Goal: Navigation & Orientation: Find specific page/section

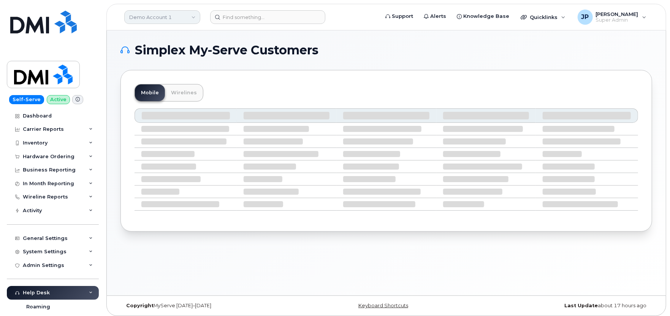
click at [194, 20] on link "Demo Account 1" at bounding box center [162, 17] width 76 height 14
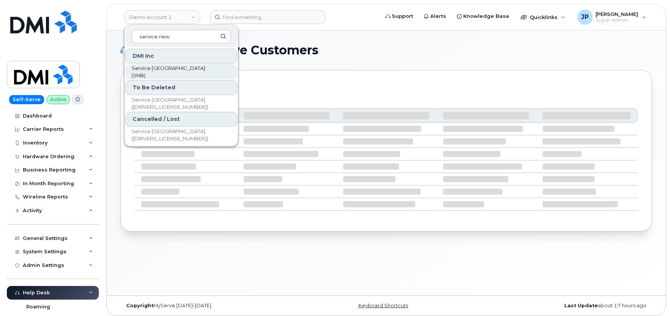
type input "service new"
click at [172, 73] on span "Service [GEOGRAPHIC_DATA] (SNB)" at bounding box center [175, 72] width 87 height 15
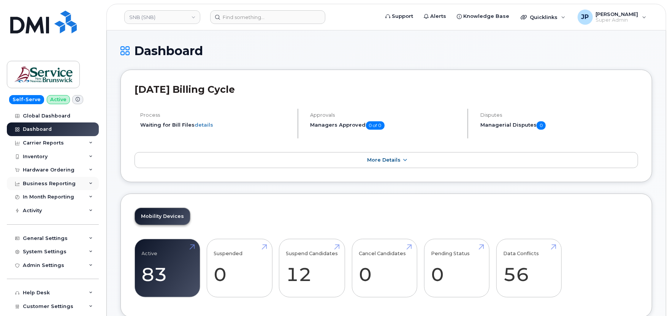
click at [58, 180] on div "Business Reporting" at bounding box center [53, 184] width 92 height 14
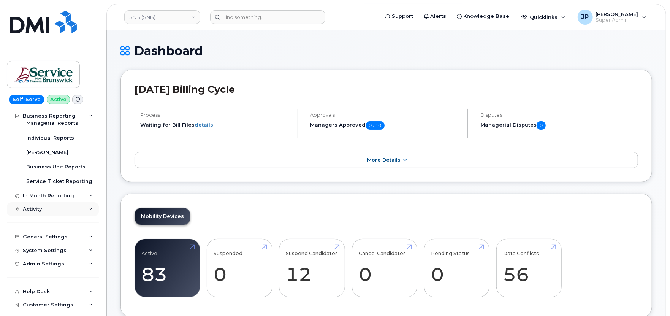
scroll to position [84, 0]
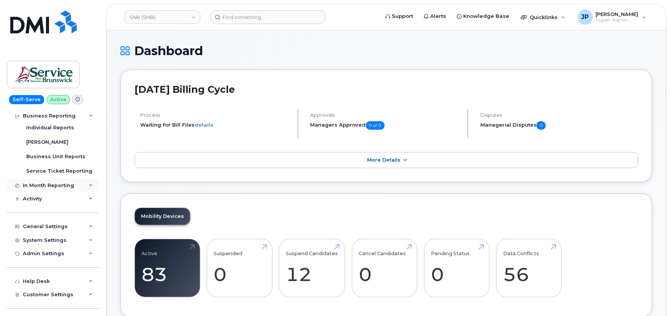
click at [58, 183] on div "In Month Reporting" at bounding box center [48, 186] width 51 height 6
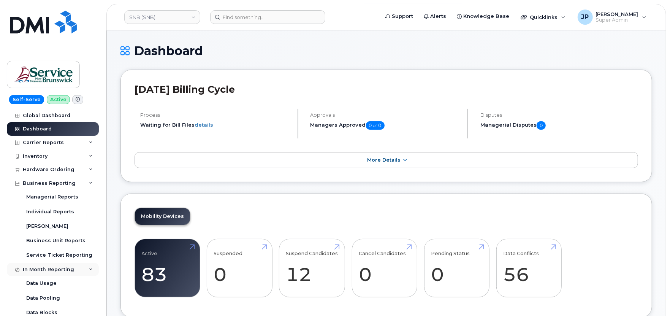
scroll to position [0, 0]
click at [48, 140] on div "Carrier Reports" at bounding box center [43, 143] width 41 height 6
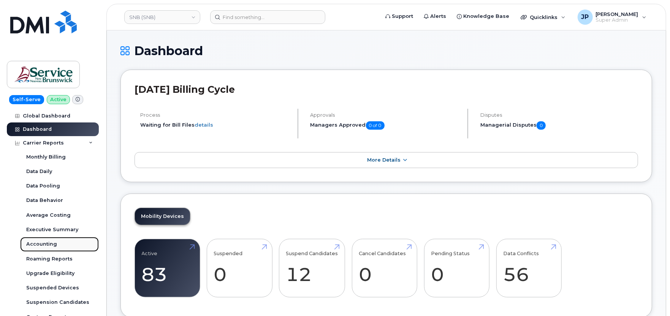
click at [52, 245] on div "Accounting" at bounding box center [41, 244] width 31 height 7
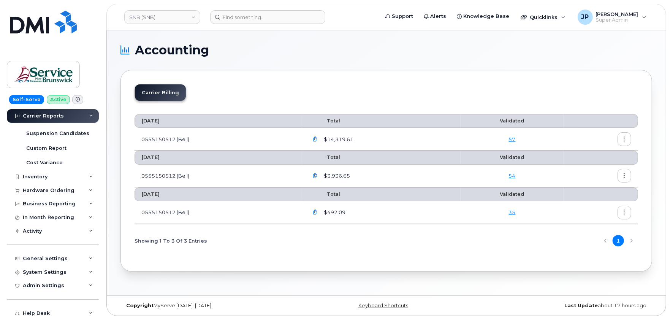
scroll to position [127, 0]
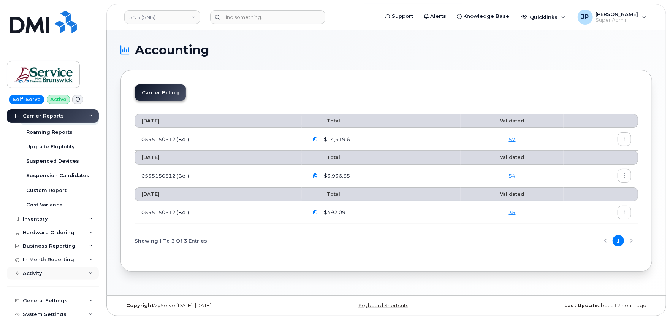
click at [49, 270] on div "Activity" at bounding box center [53, 274] width 92 height 14
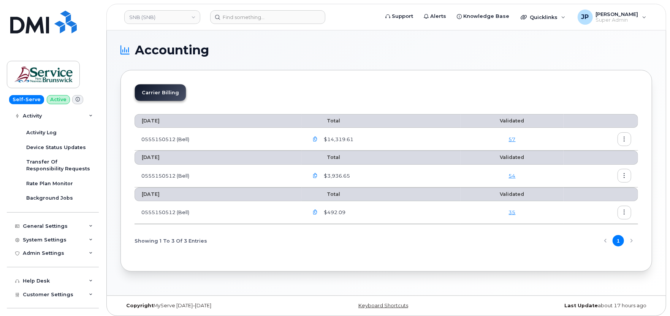
scroll to position [253, 0]
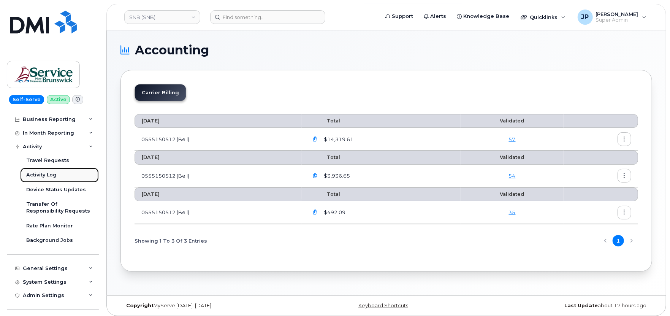
click at [48, 173] on div "Activity Log" at bounding box center [41, 175] width 30 height 7
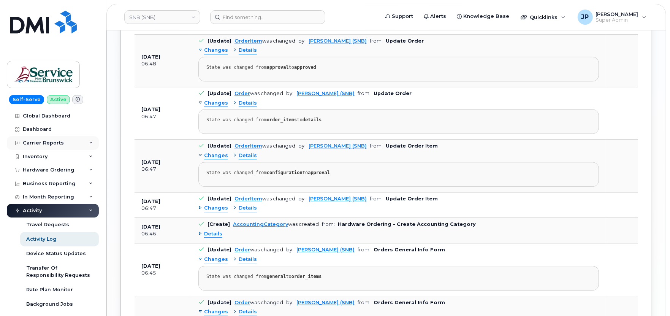
click at [57, 142] on div "Carrier Reports" at bounding box center [43, 143] width 41 height 6
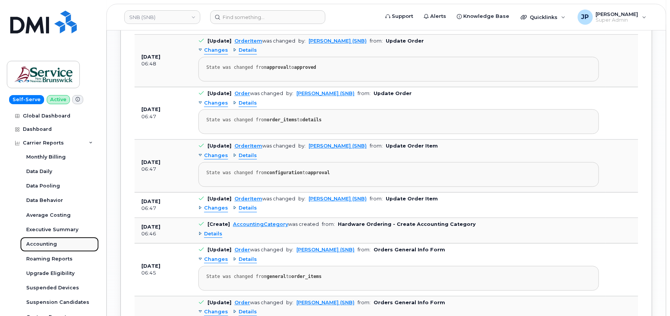
click at [49, 245] on div "Accounting" at bounding box center [41, 244] width 31 height 7
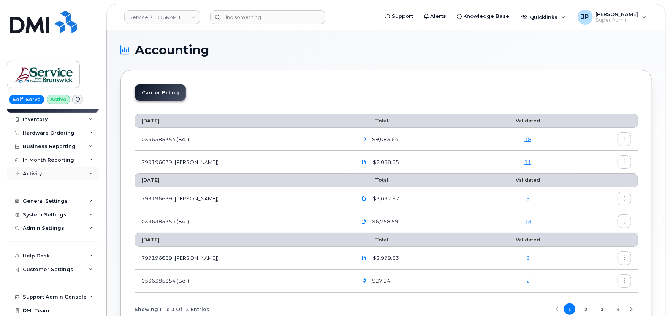
scroll to position [241, 0]
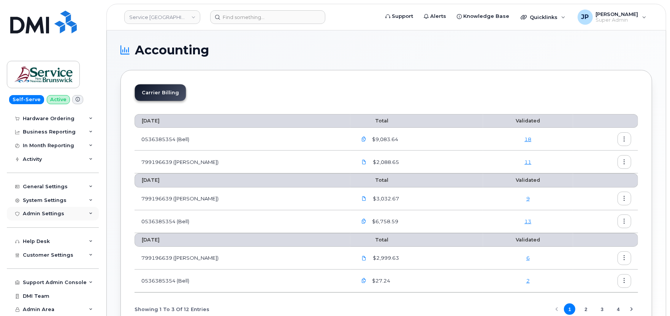
click at [55, 209] on div "Admin Settings" at bounding box center [53, 214] width 92 height 14
click at [49, 226] on div "SSO SAML" at bounding box center [39, 227] width 27 height 7
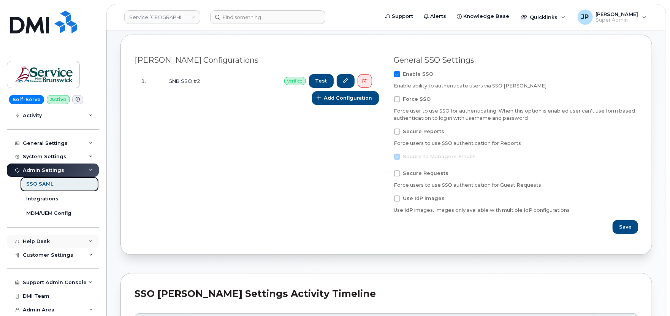
scroll to position [127, 0]
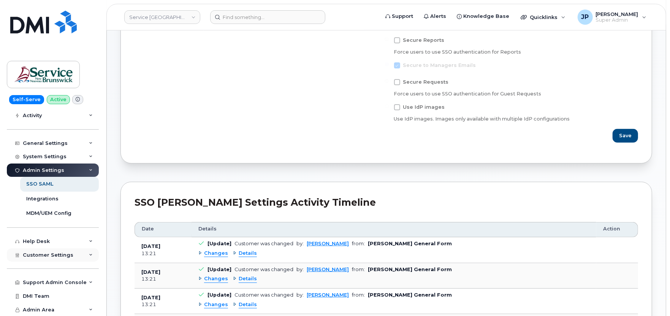
click at [66, 252] on span "Customer Settings" at bounding box center [48, 255] width 51 height 6
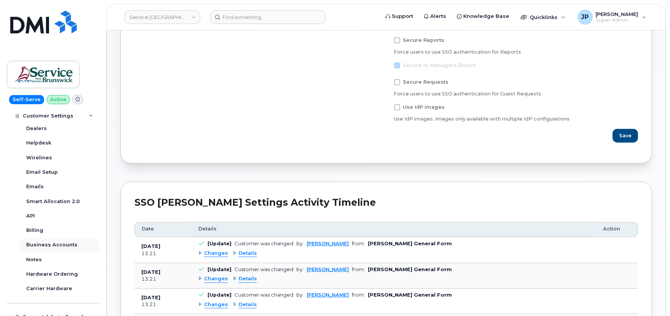
scroll to position [306, 0]
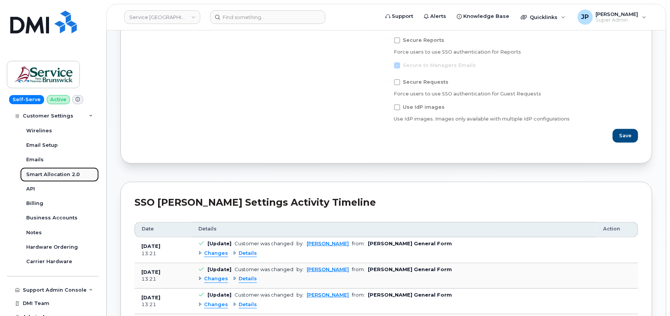
click at [44, 171] on div "Smart Allocation 2.0" at bounding box center [53, 174] width 54 height 7
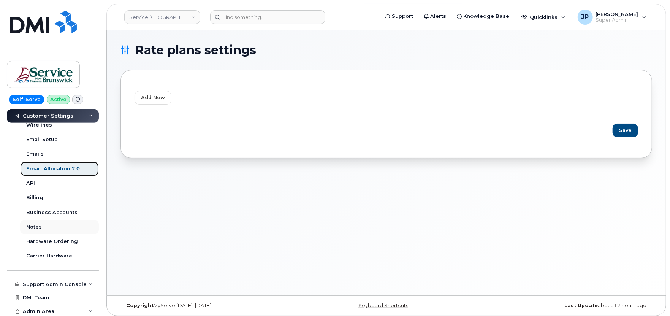
scroll to position [270, 0]
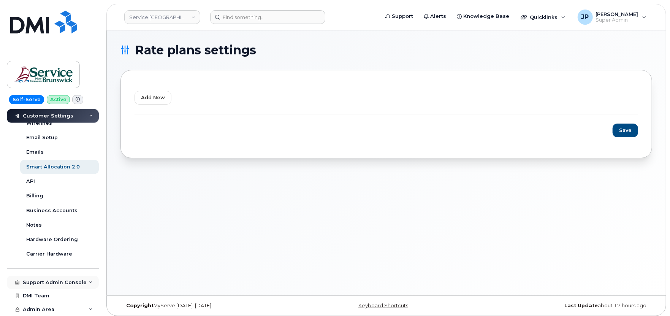
click at [57, 283] on div "Support Admin Console" at bounding box center [55, 283] width 64 height 6
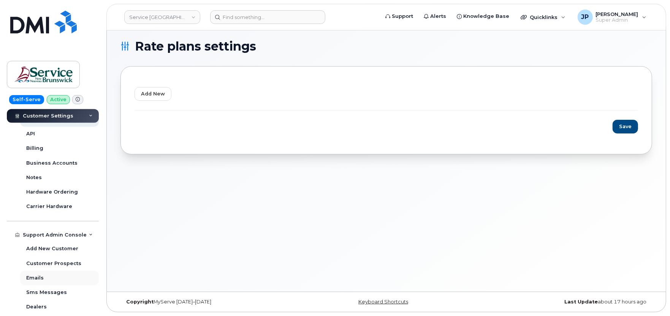
scroll to position [275, 0]
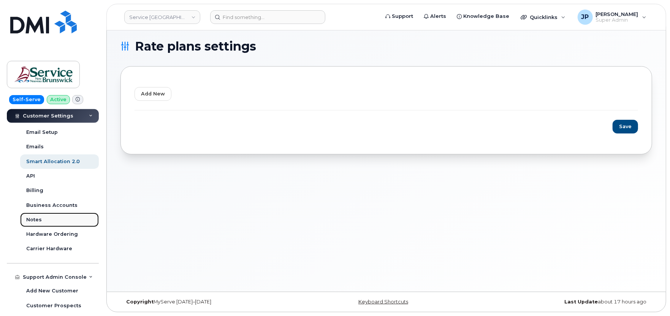
click at [41, 218] on link "Notes" at bounding box center [59, 220] width 79 height 14
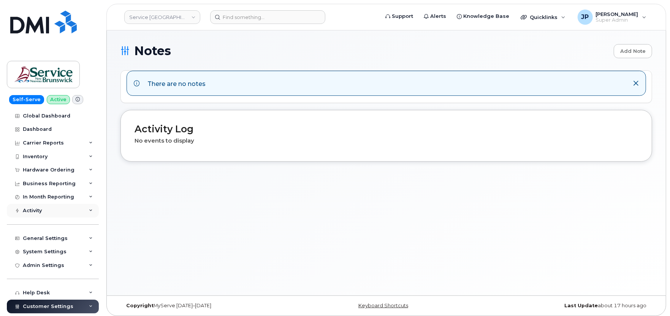
click at [40, 208] on div "Activity" at bounding box center [32, 211] width 19 height 6
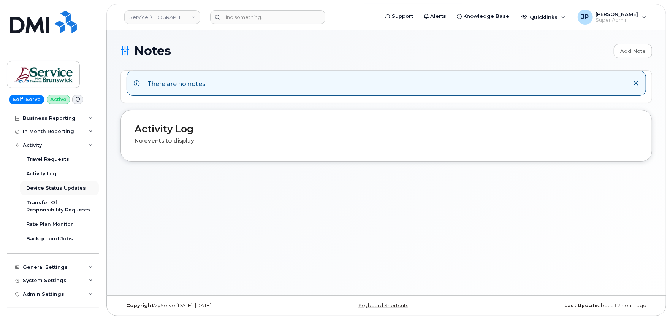
scroll to position [84, 0]
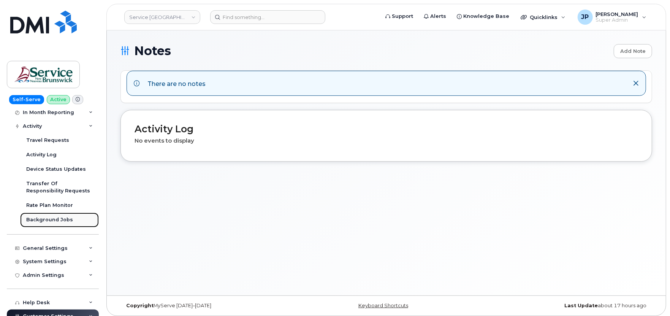
click at [44, 217] on div "Background Jobs" at bounding box center [49, 219] width 47 height 7
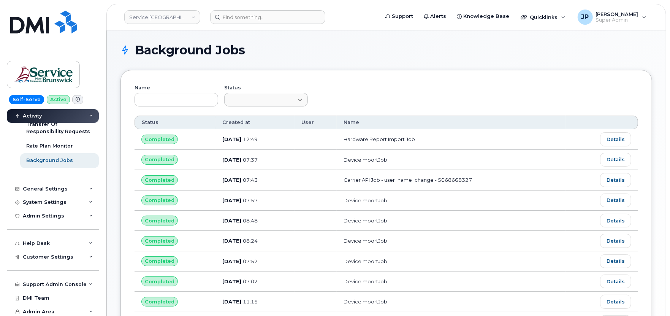
scroll to position [146, 0]
click at [54, 282] on div "Support Admin Console" at bounding box center [55, 283] width 64 height 6
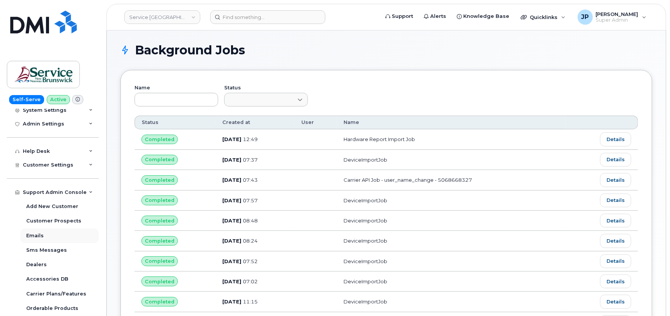
scroll to position [193, 0]
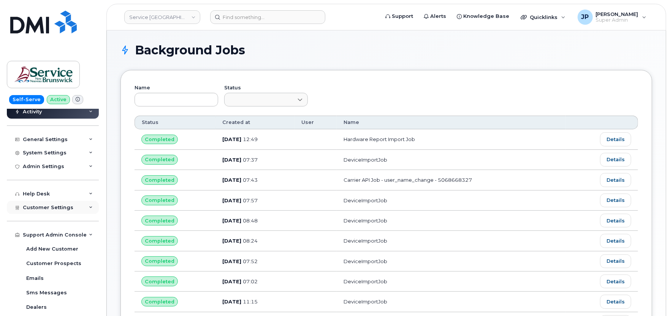
click at [46, 211] on div "Customer Settings" at bounding box center [53, 208] width 92 height 14
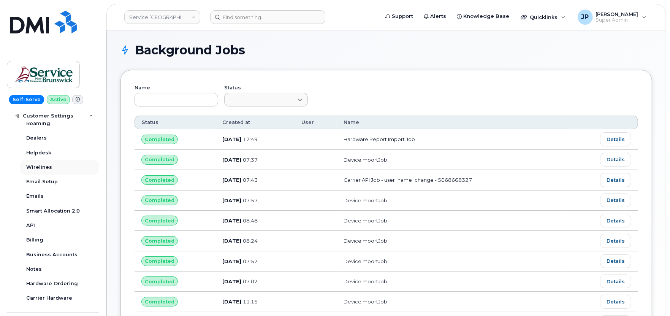
scroll to position [362, 0]
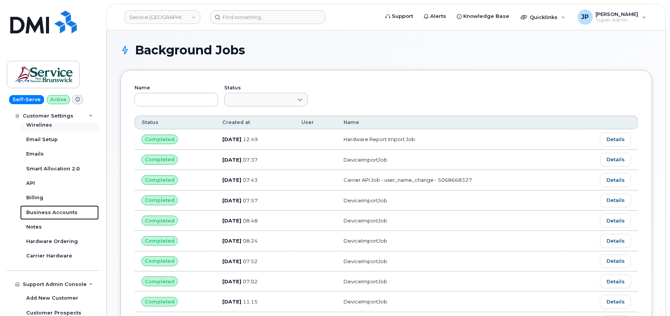
click at [44, 211] on div "Business Accounts" at bounding box center [51, 212] width 51 height 7
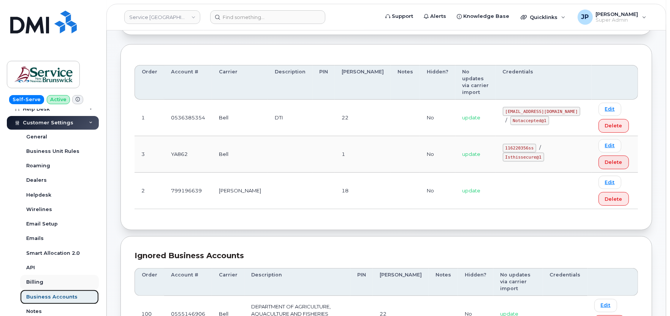
scroll to position [141, 0]
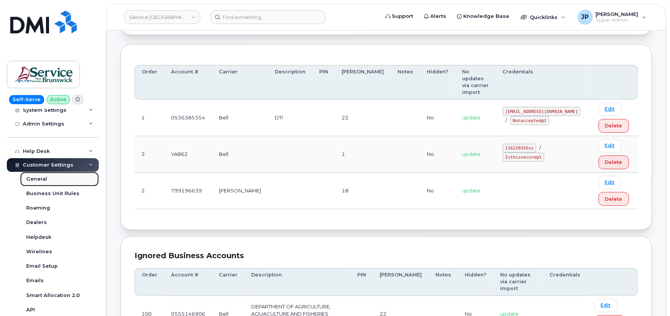
click at [44, 179] on div "General" at bounding box center [36, 179] width 21 height 7
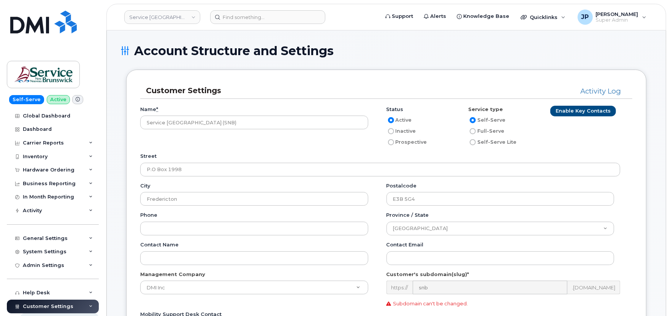
click at [124, 170] on div "Customer Settings Activity Log Name * Service New Brunswick (SNB) Status Active…" at bounding box center [387, 244] width 532 height 348
click at [608, 92] on link "Activity Log" at bounding box center [601, 91] width 41 height 9
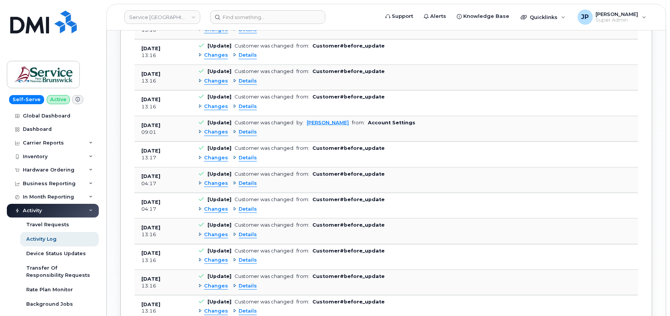
scroll to position [657, 0]
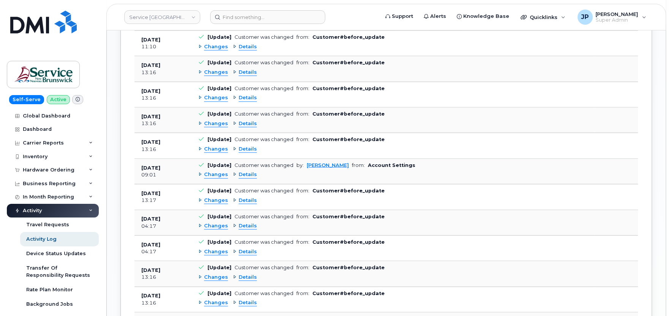
click at [247, 176] on span "Details" at bounding box center [248, 174] width 18 height 7
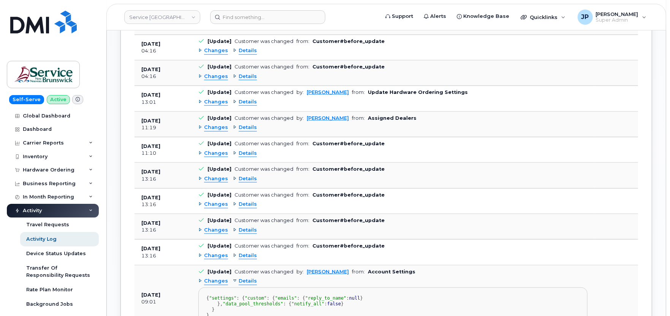
scroll to position [531, 0]
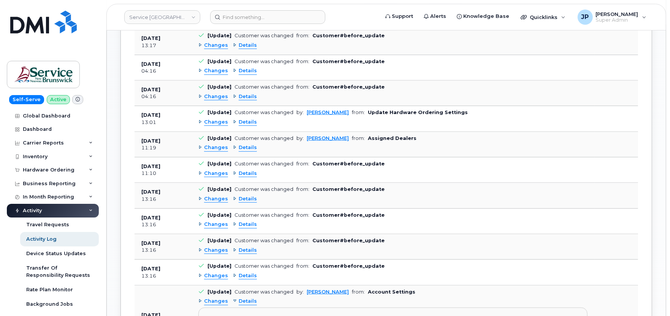
click at [245, 147] on span "Details" at bounding box center [248, 147] width 18 height 7
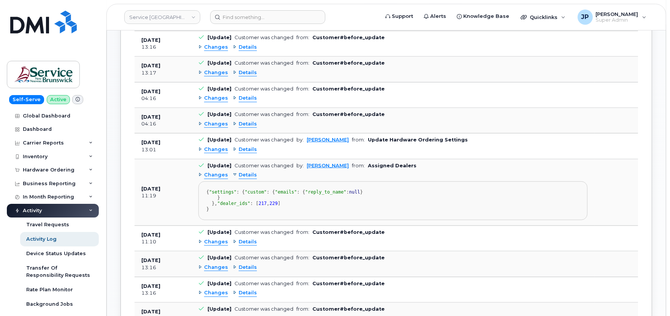
scroll to position [488, 0]
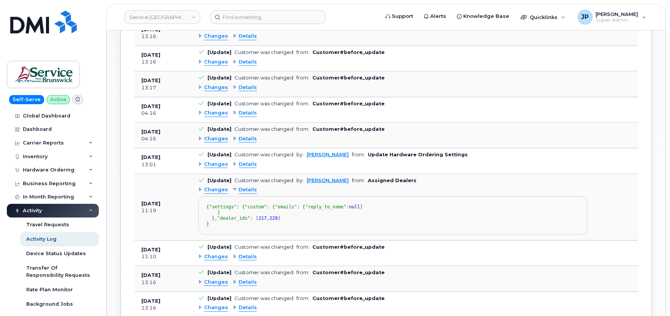
click at [254, 165] on span "Details" at bounding box center [248, 164] width 18 height 7
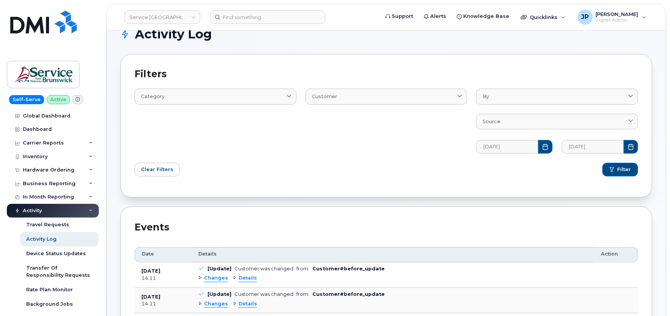
scroll to position [0, 0]
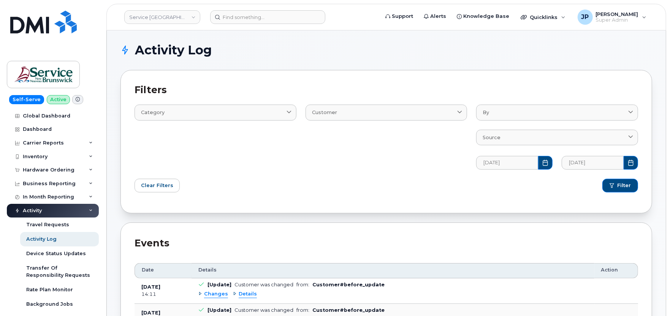
click at [278, 167] on div "Category Email Log Text" at bounding box center [215, 132] width 171 height 83
click at [348, 162] on div "Customer AccountingCategory BillProcessingWorkflow CarrierLogin Customer Device…" at bounding box center [386, 132] width 171 height 83
